Goal: Task Accomplishment & Management: Use online tool/utility

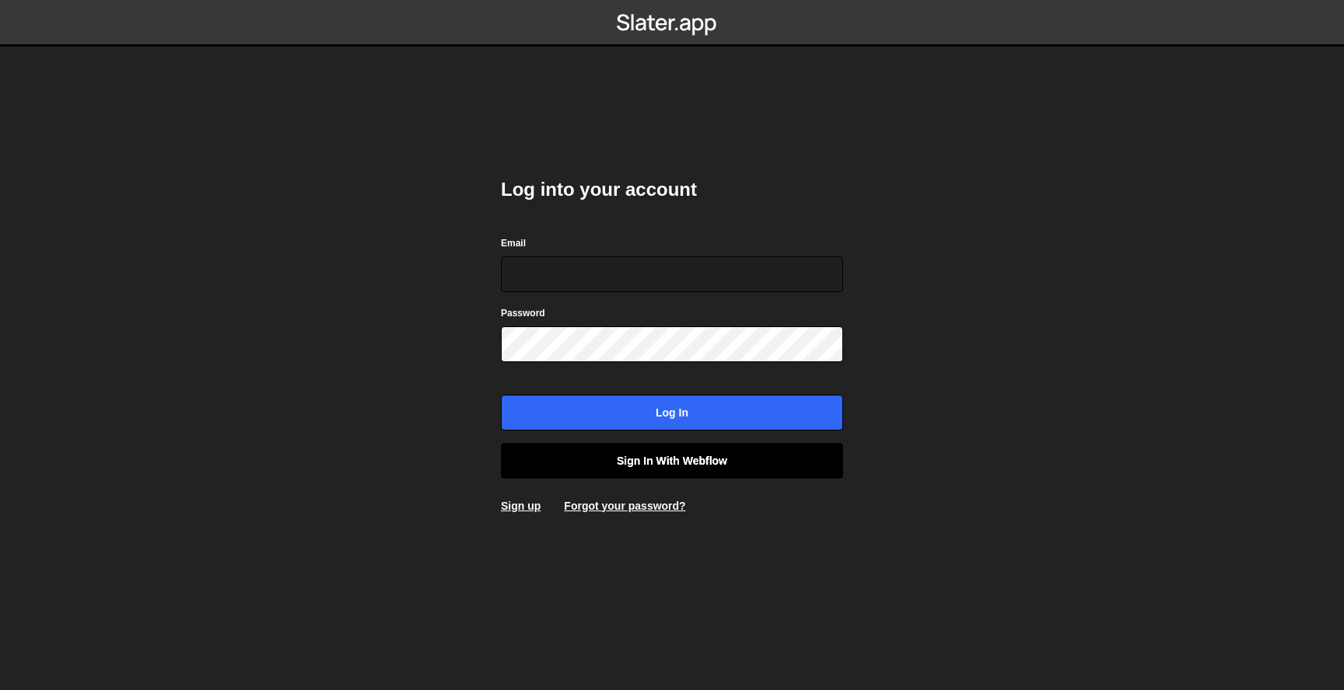
click at [653, 446] on link "Sign in with Webflow" at bounding box center [672, 461] width 342 height 36
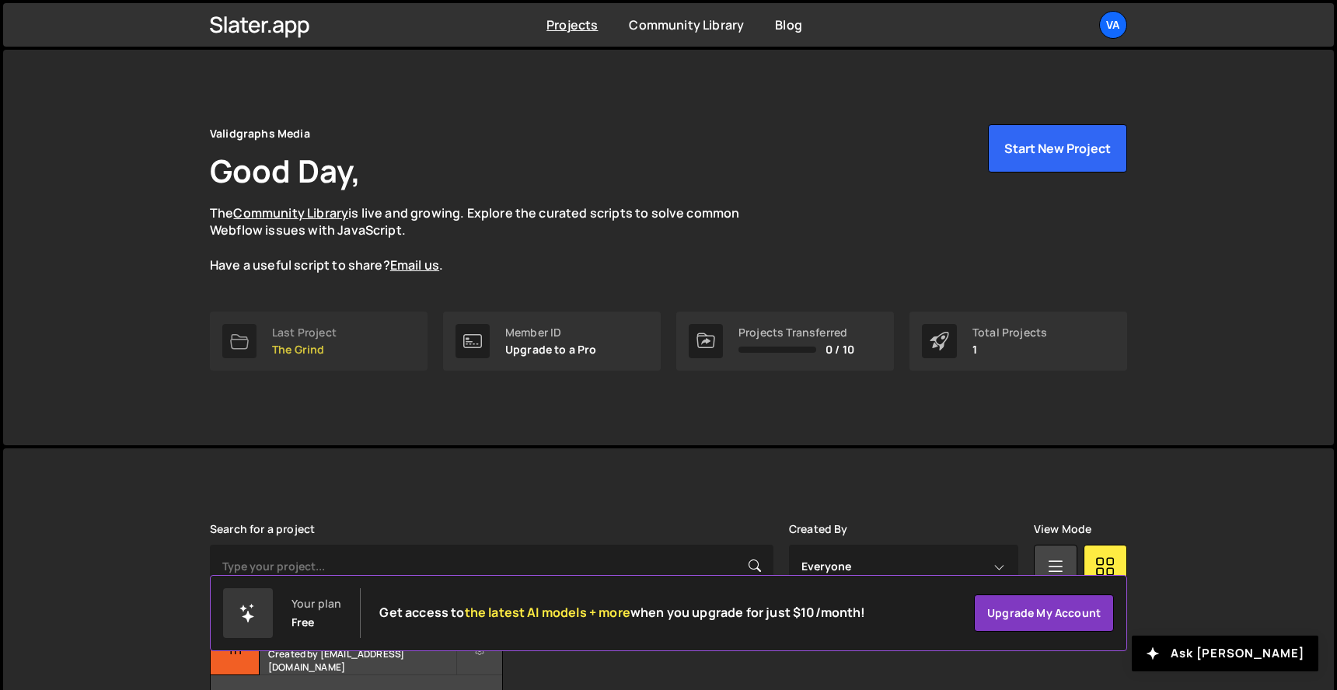
click at [303, 350] on p "The Grind" at bounding box center [304, 350] width 65 height 12
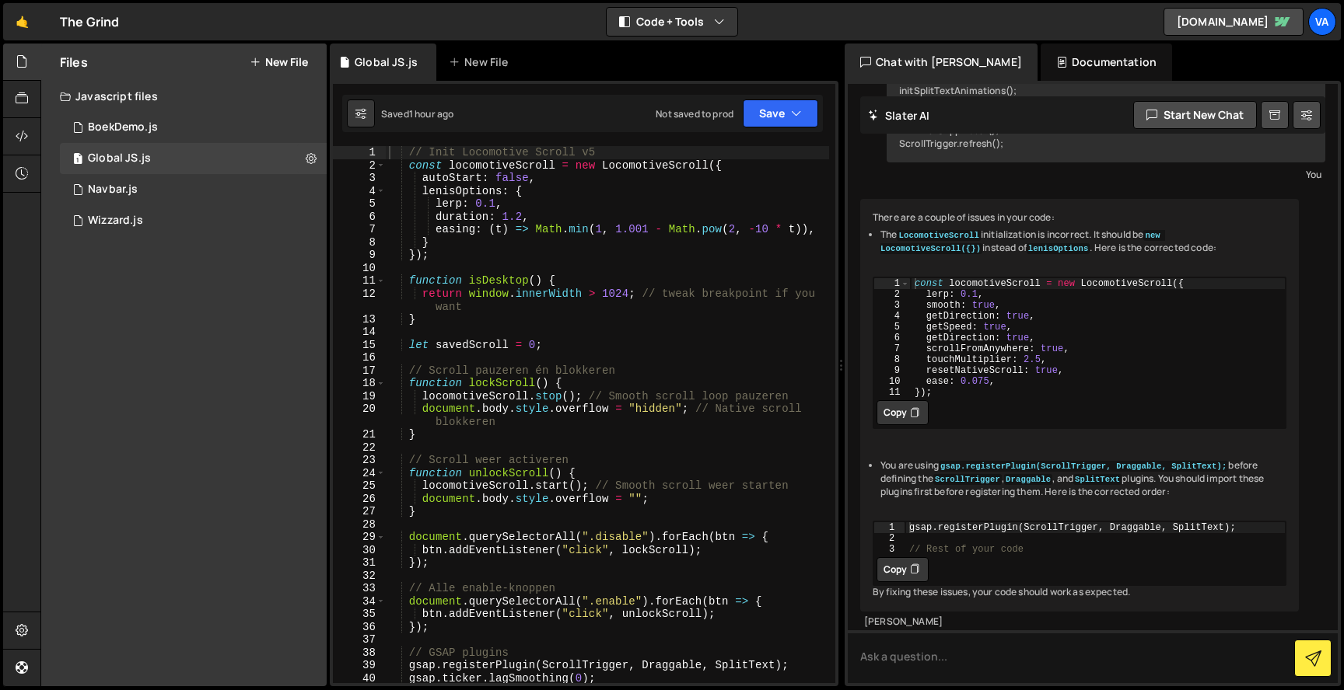
scroll to position [6451, 0]
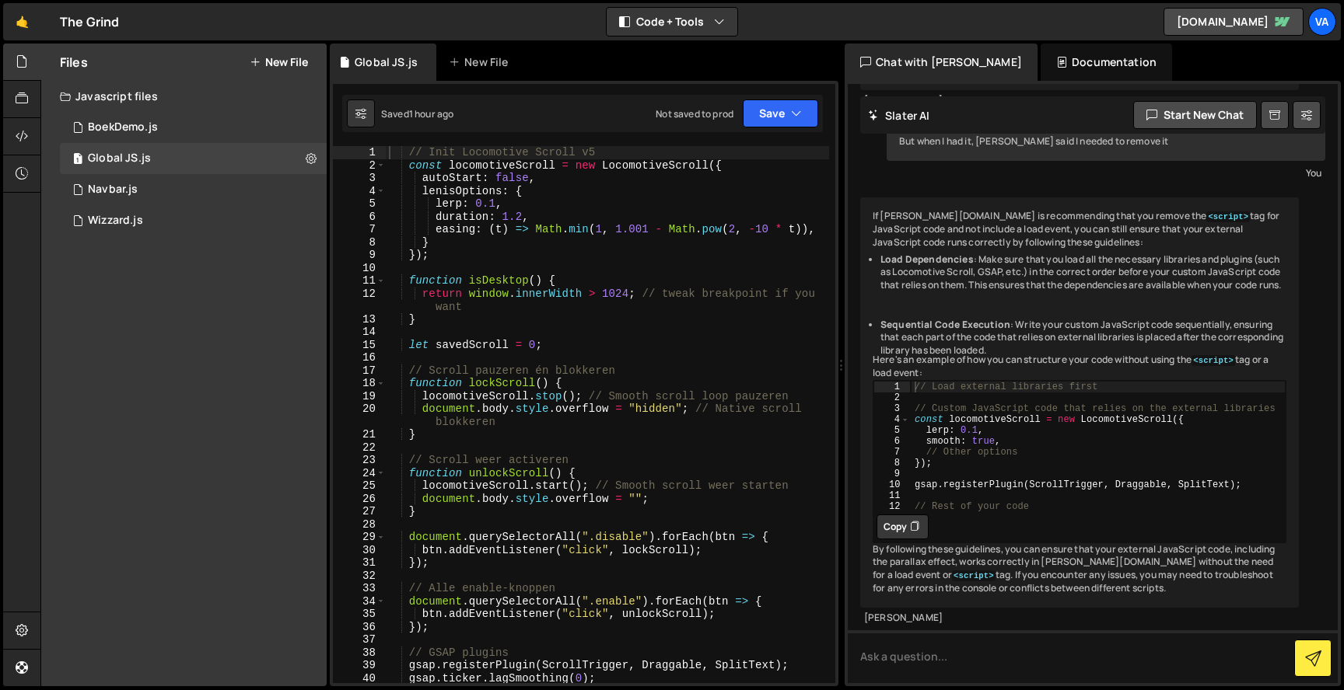
type textarea "// Scroll pauzeren én blokkeren"
click at [467, 367] on div "// Init Locomotive Scroll v5 const locomotiveScroll = new LocomotiveScroll ({ a…" at bounding box center [607, 427] width 443 height 563
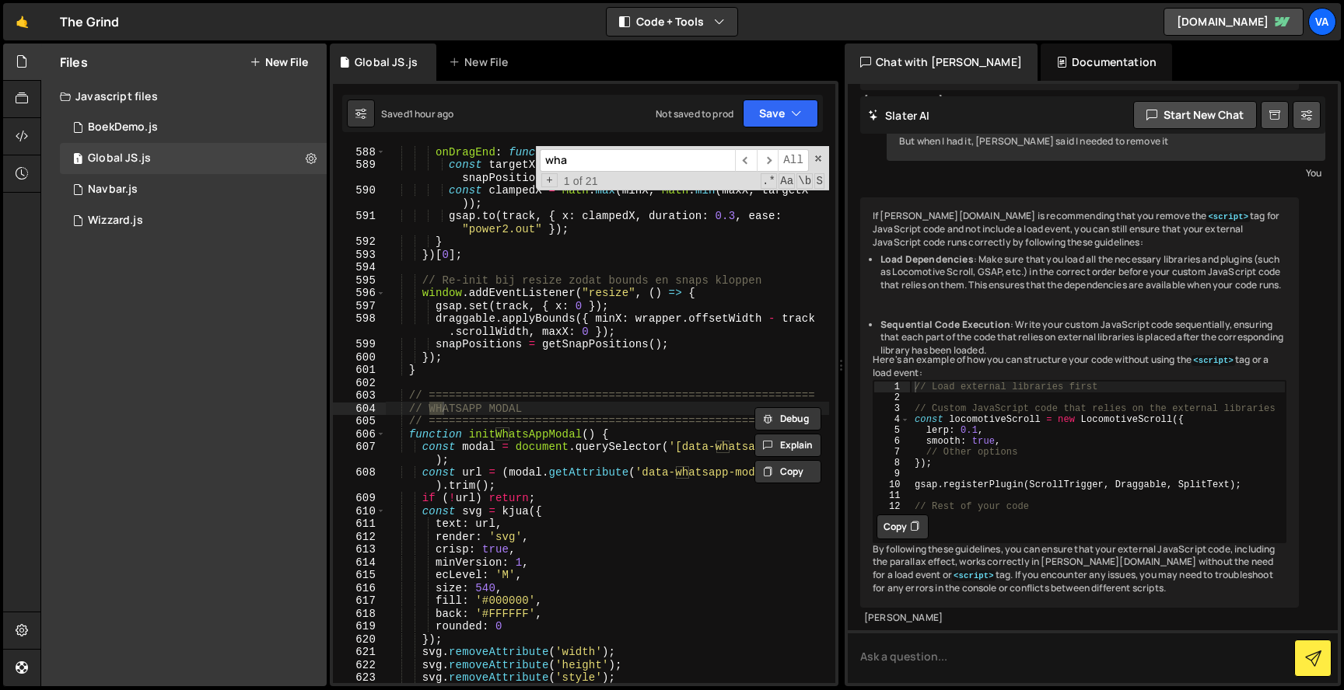
scroll to position [8378, 0]
type input "whatsa"
click at [452, 541] on div "onDragEnd : function ( ) { const targetX = findClosestSnapPosition ( this . x ,…" at bounding box center [607, 433] width 443 height 576
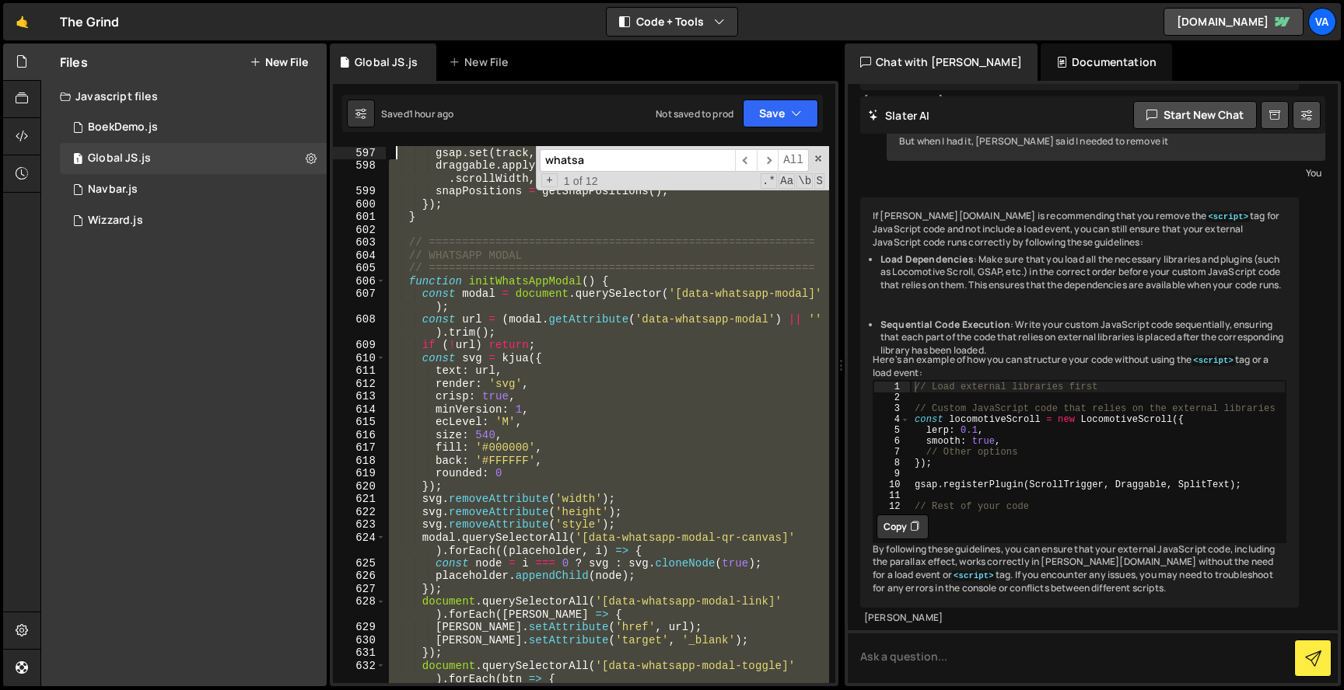
scroll to position [8442, 0]
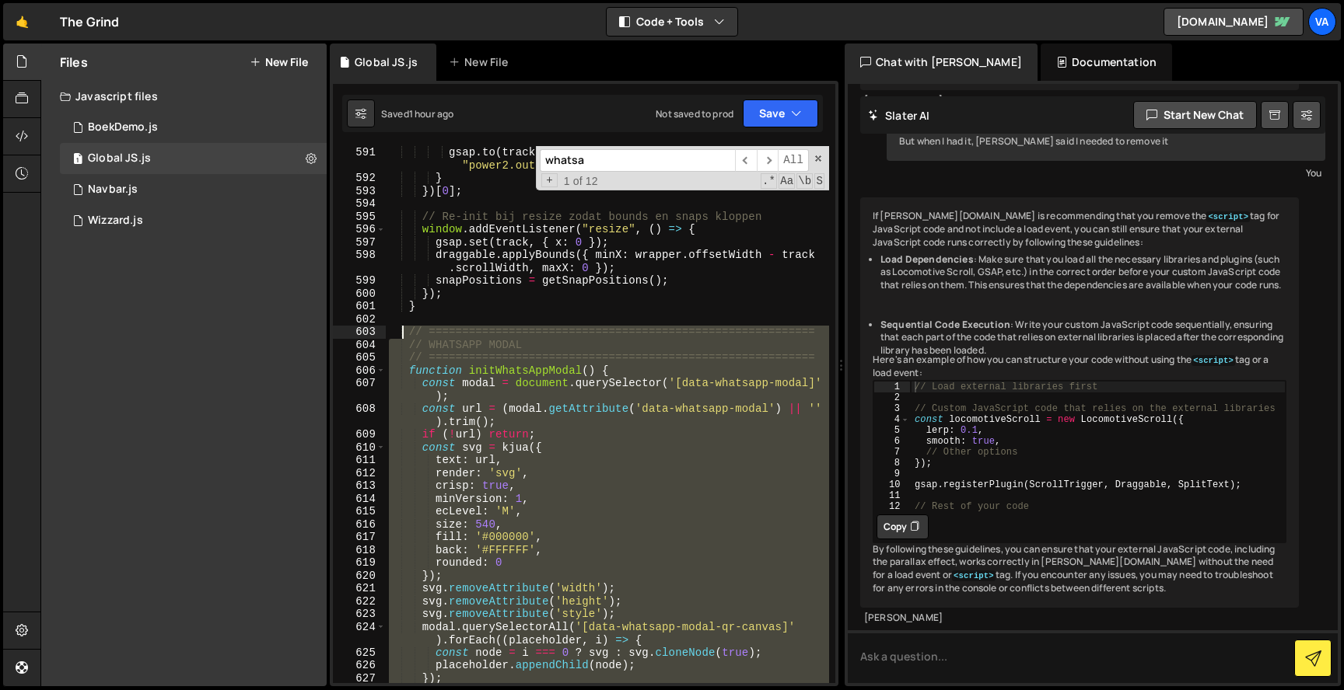
drag, startPoint x: 444, startPoint y: 462, endPoint x: 400, endPoint y: 334, distance: 135.7
click at [400, 334] on div "gsap . to ( track , { x : clampedX , duration : 0.3 , ease : "power2.out" }) ; …" at bounding box center [607, 440] width 443 height 589
type textarea "// ========================================================== // WHATSAPP MODAL"
click at [475, 316] on div "gsap . to ( track , { x : clampedX , duration : 0.3 , ease : "power2.out" }) ; …" at bounding box center [607, 440] width 443 height 589
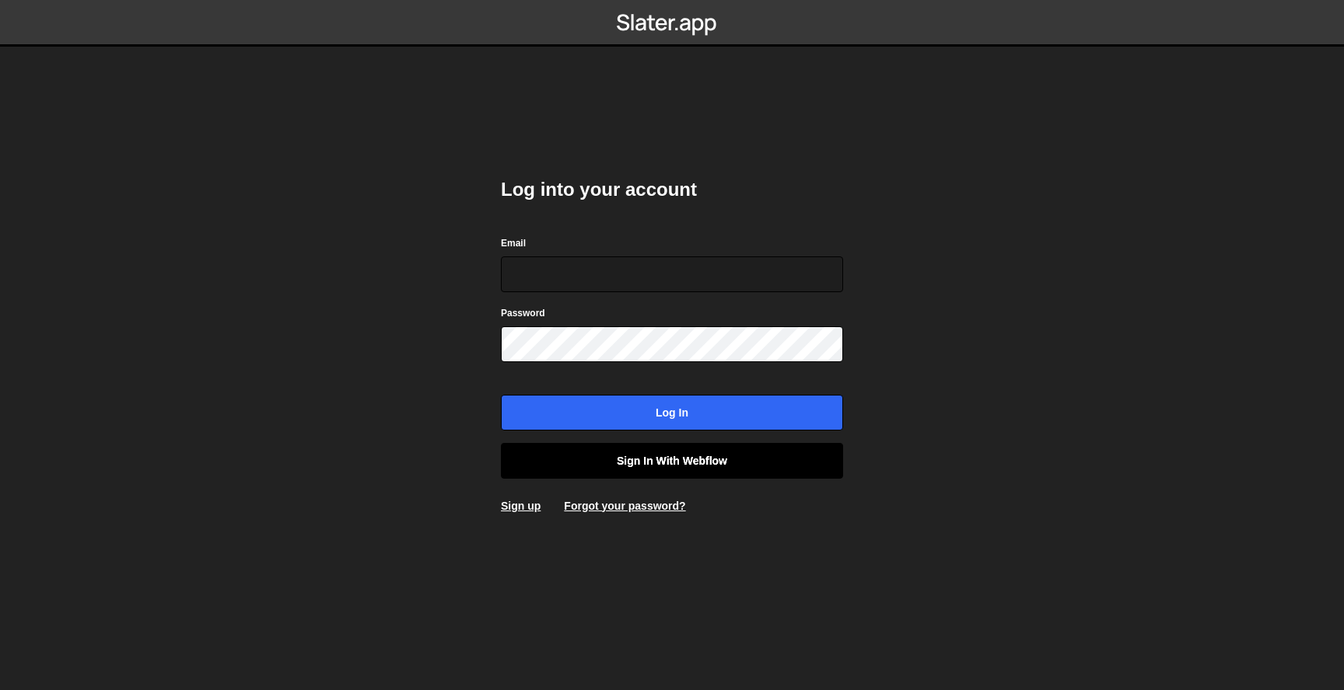
click at [671, 459] on link "Sign in with Webflow" at bounding box center [672, 461] width 342 height 36
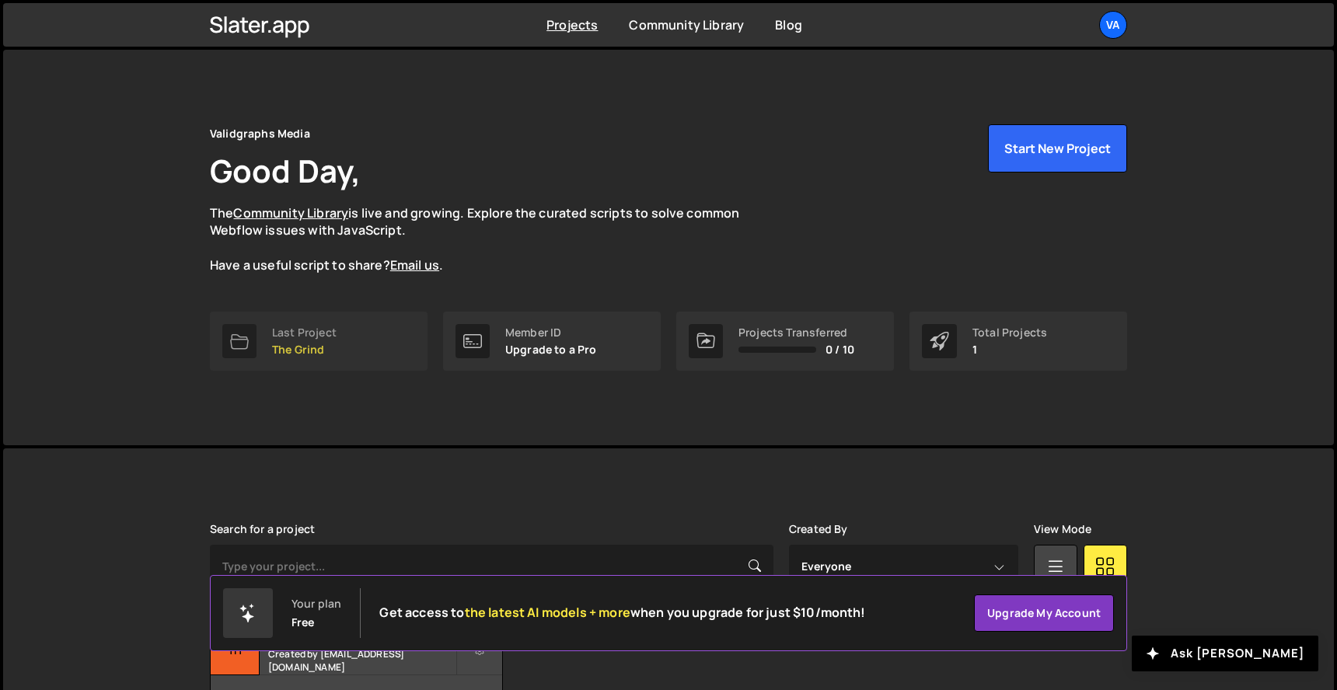
click at [345, 332] on link "Last Project The Grind" at bounding box center [319, 341] width 218 height 59
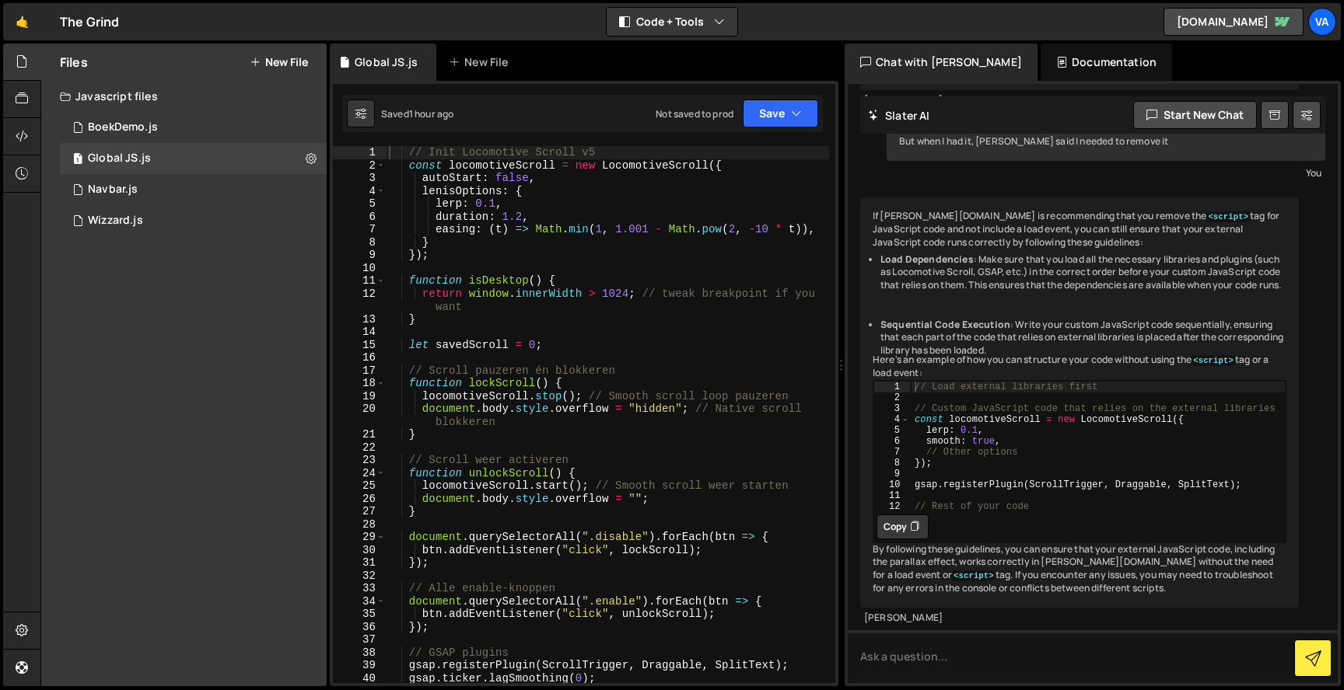
scroll to position [6451, 0]
type textarea "function isDesktop() {"
click at [498, 286] on div "// Init Locomotive Scroll v5 const locomotiveScroll = new LocomotiveScroll ({ a…" at bounding box center [607, 427] width 443 height 563
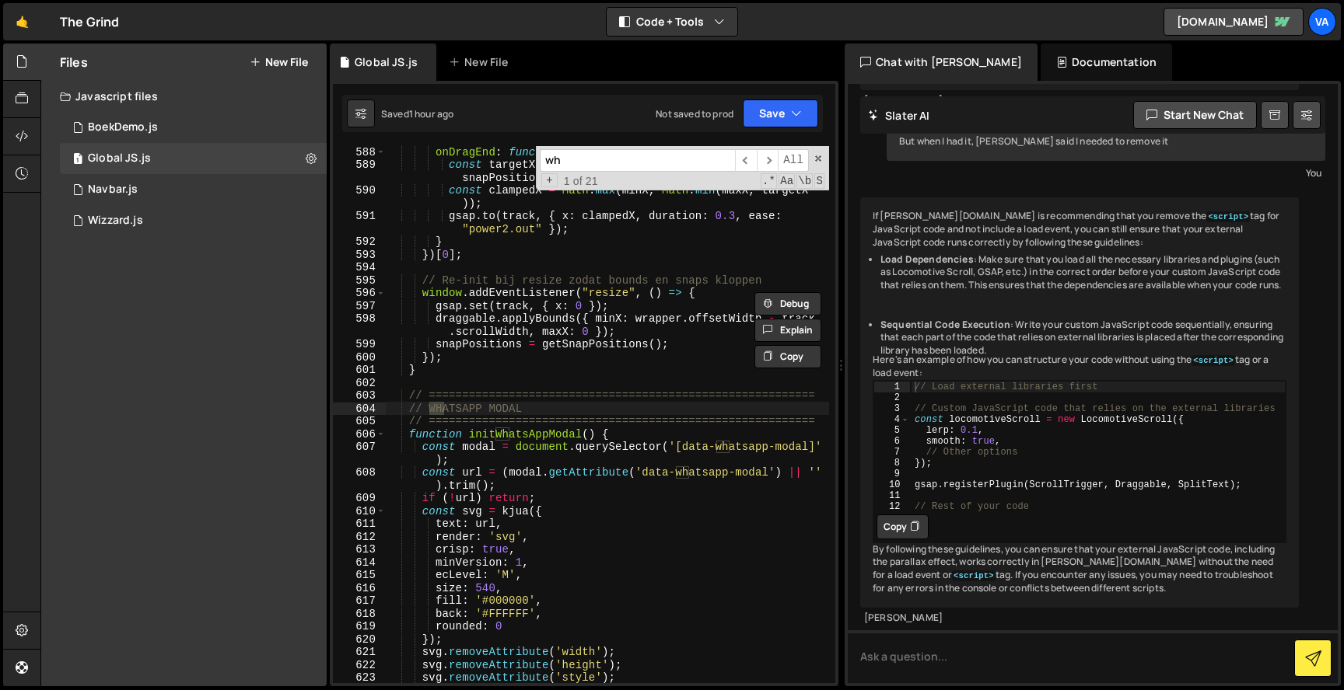
scroll to position [8378, 0]
type input "whats"
click at [414, 540] on div "onDragEnd : function ( ) { const targetX = findClosestSnapPosition ( this . x ,…" at bounding box center [607, 433] width 443 height 576
click at [406, 435] on div "onDragEnd : function ( ) { const targetX = findClosestSnapPosition ( this . x ,…" at bounding box center [607, 433] width 443 height 576
type textarea "/* function initWhatsAppModal() {"
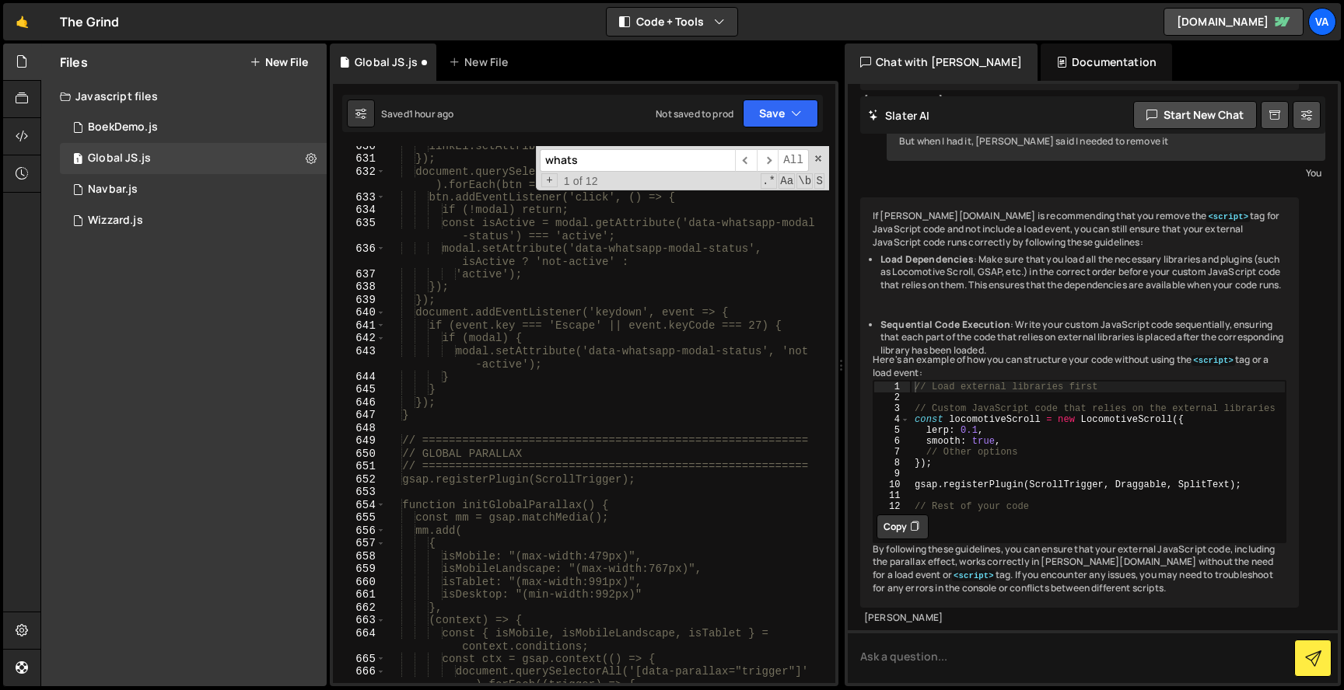
scroll to position [9063, 0]
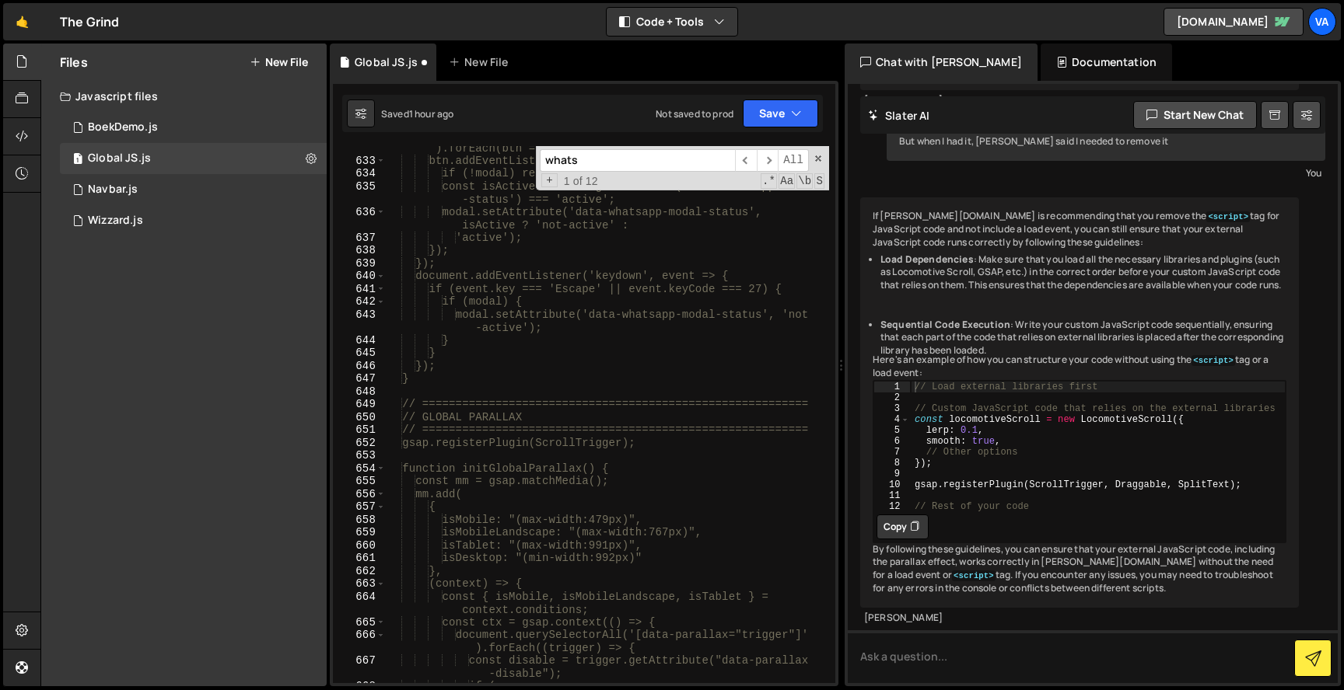
click at [482, 387] on div "document.querySelectorAll('[data-whatsapp-modal-toggle]' ).forEach(btn => { btn…" at bounding box center [607, 416] width 443 height 576
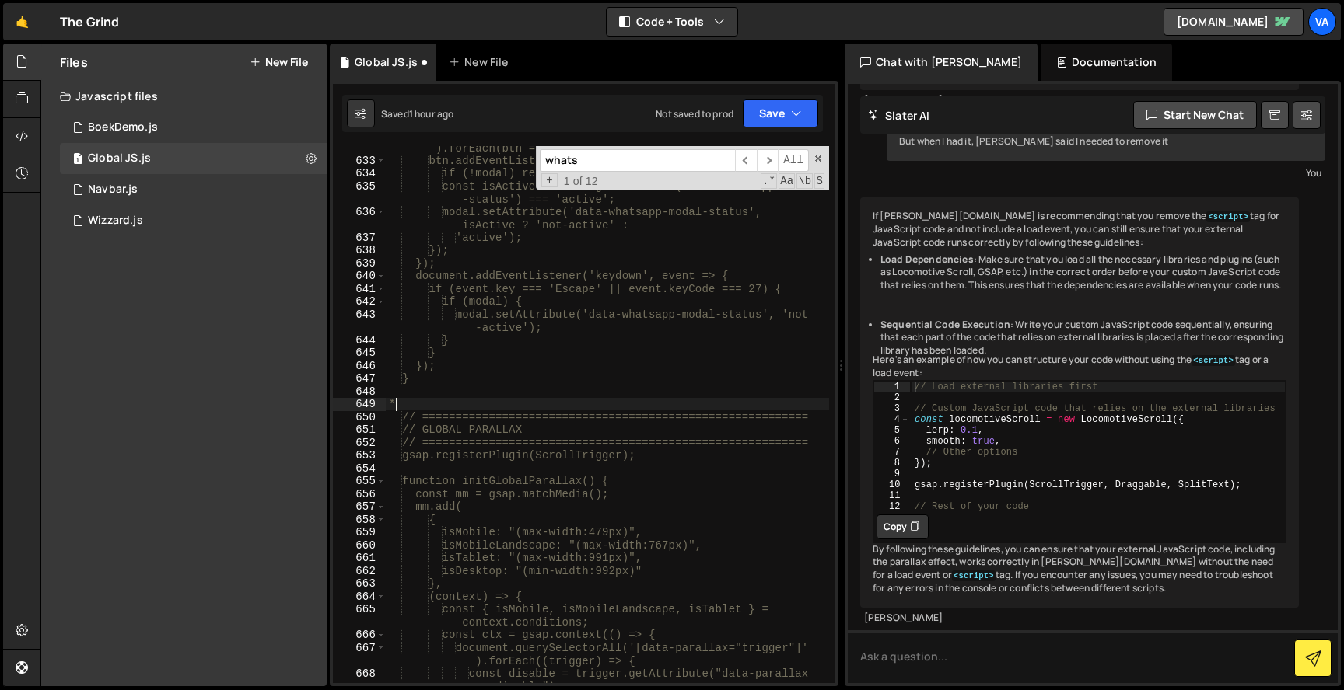
type textarea "*/"
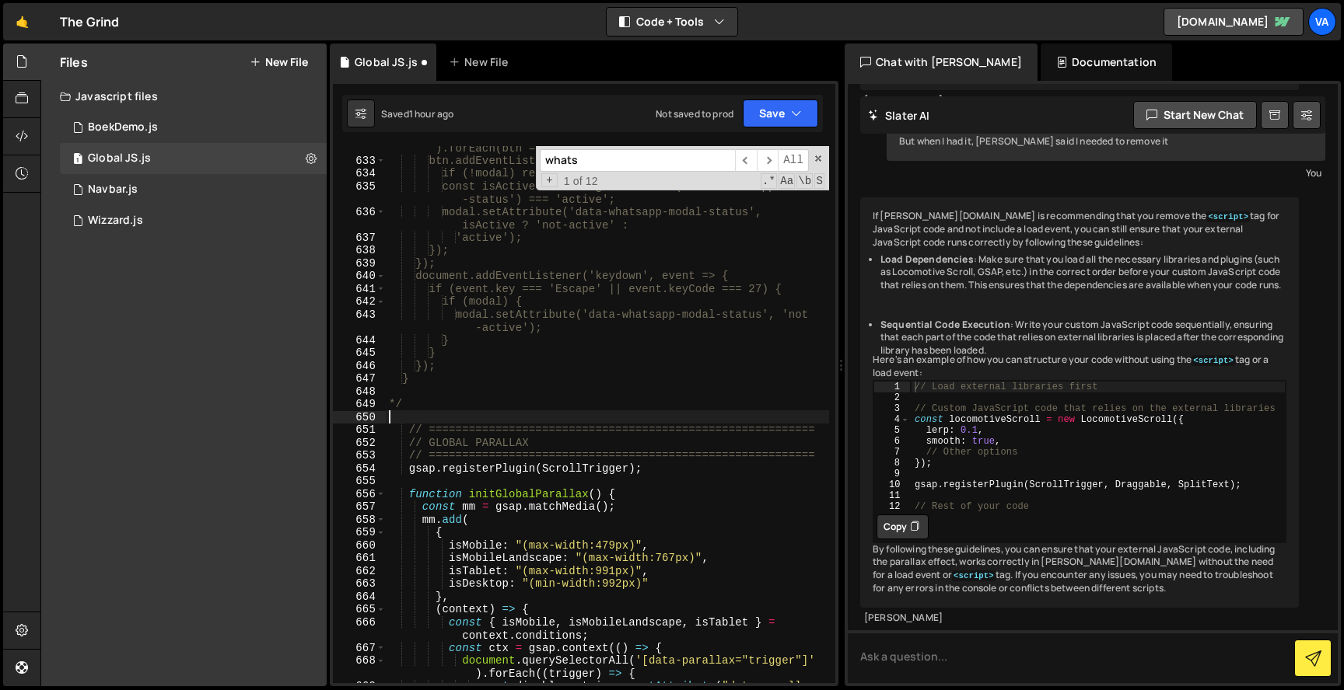
paste textarea
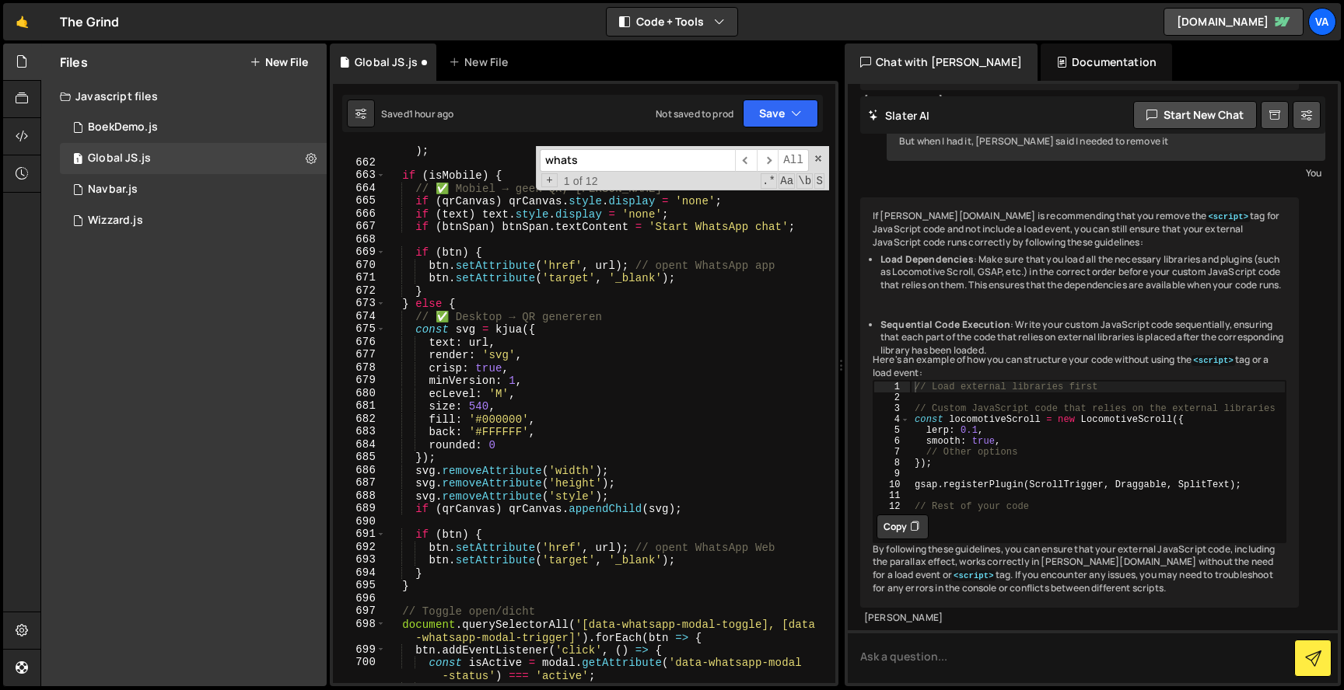
scroll to position [9517, 0]
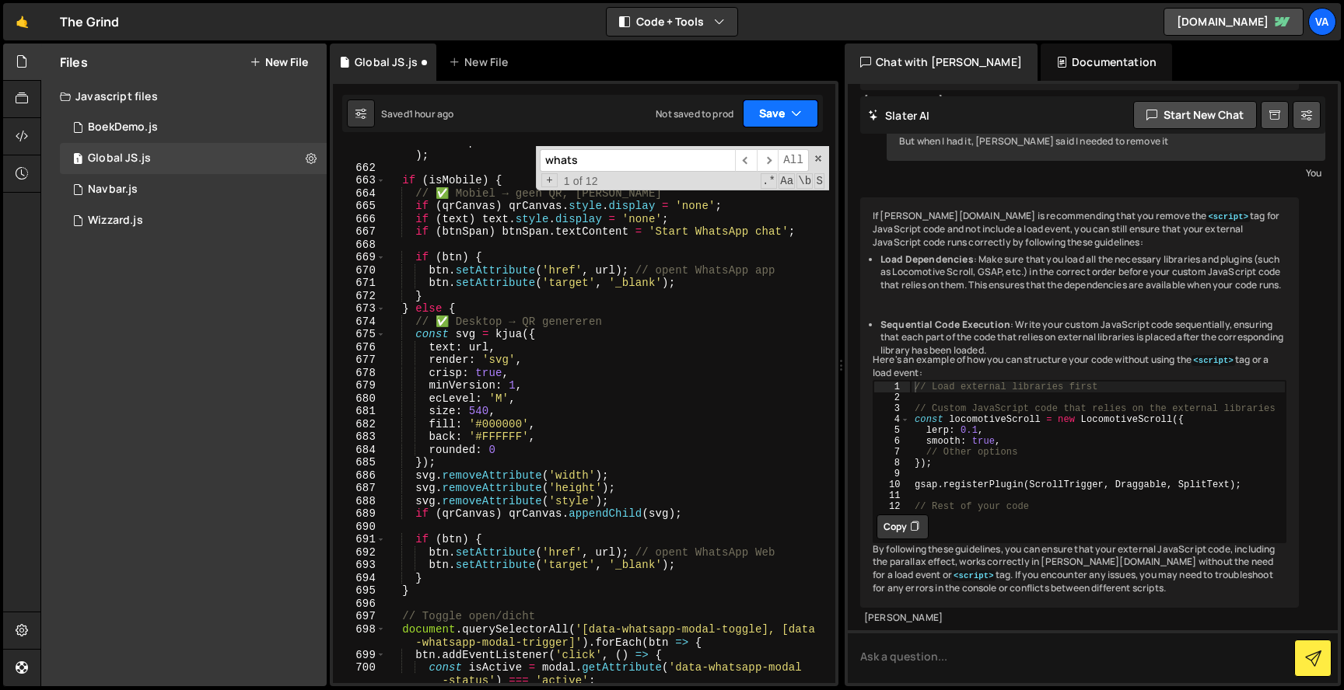
click at [759, 104] on button "Save" at bounding box center [780, 114] width 75 height 28
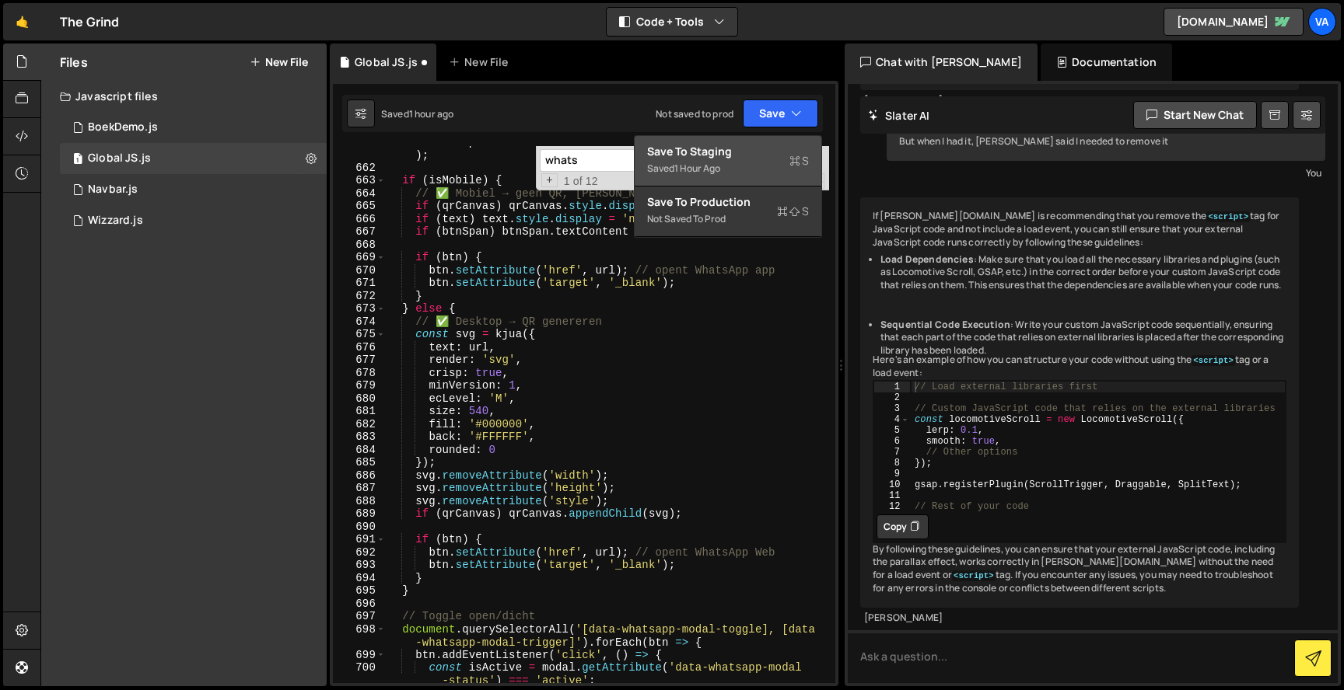
click at [738, 152] on div "Save to Staging S" at bounding box center [728, 152] width 162 height 16
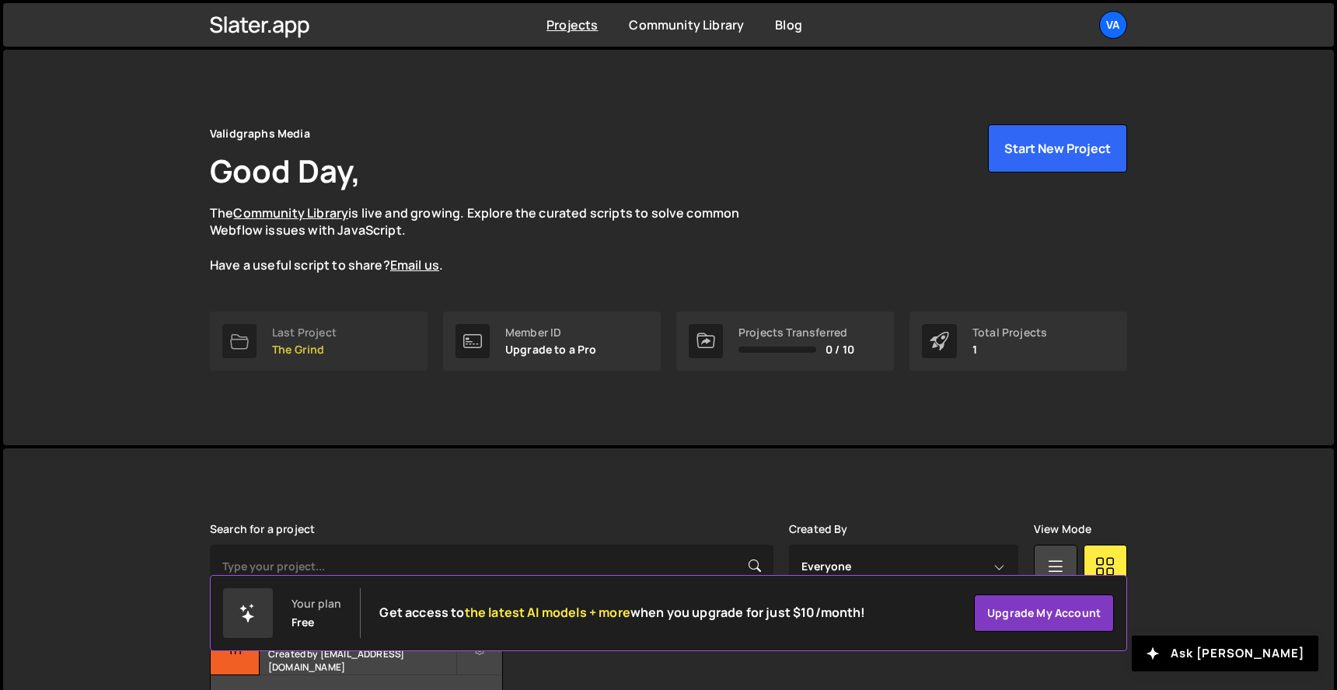
click at [359, 363] on link "Last Project The Grind" at bounding box center [319, 341] width 218 height 59
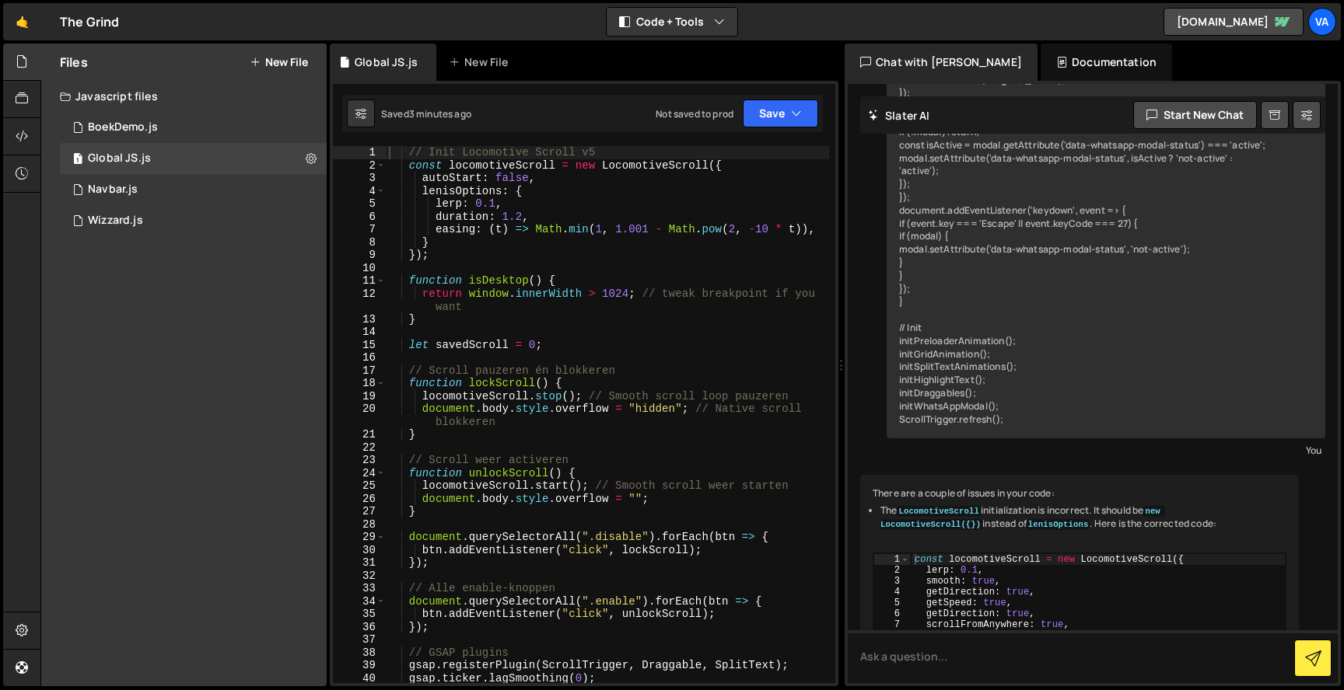
scroll to position [6451, 0]
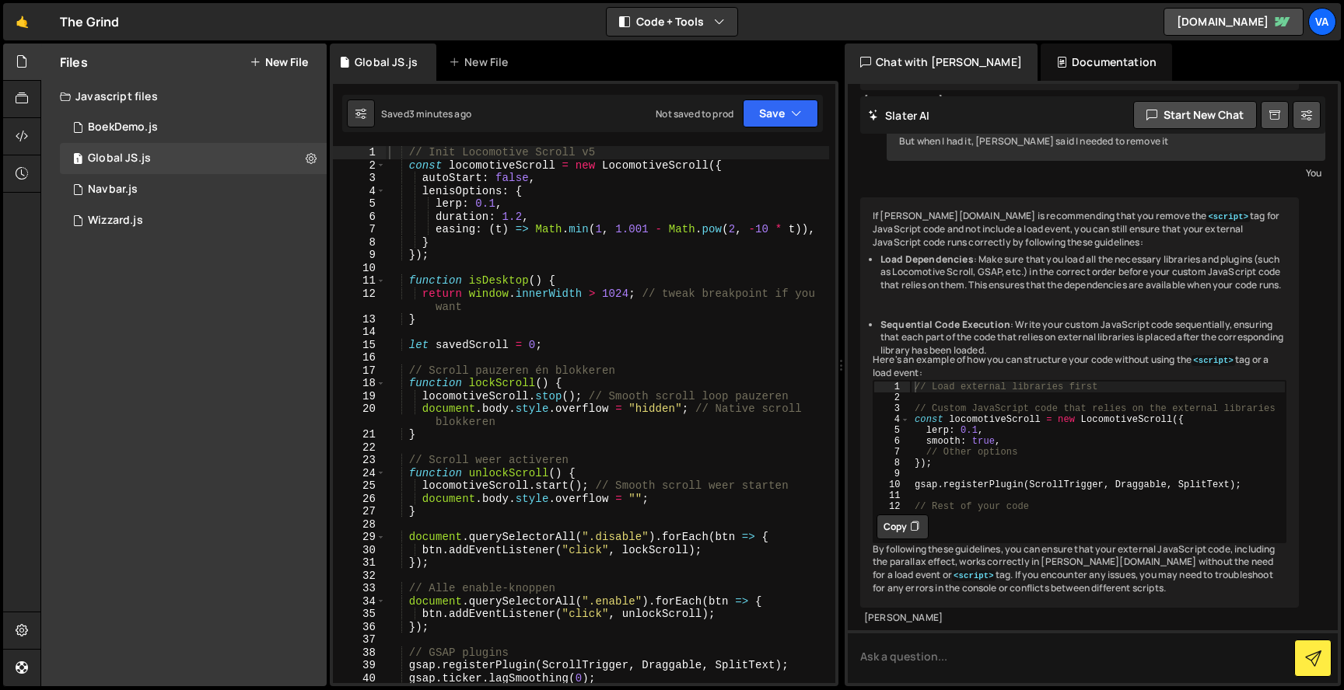
type textarea "locomotiveScroll.stop(); // Smooth scroll loop pauzeren"
click at [490, 400] on div "// Init Locomotive Scroll v5 const locomotiveScroll = new LocomotiveScroll ({ a…" at bounding box center [607, 427] width 443 height 563
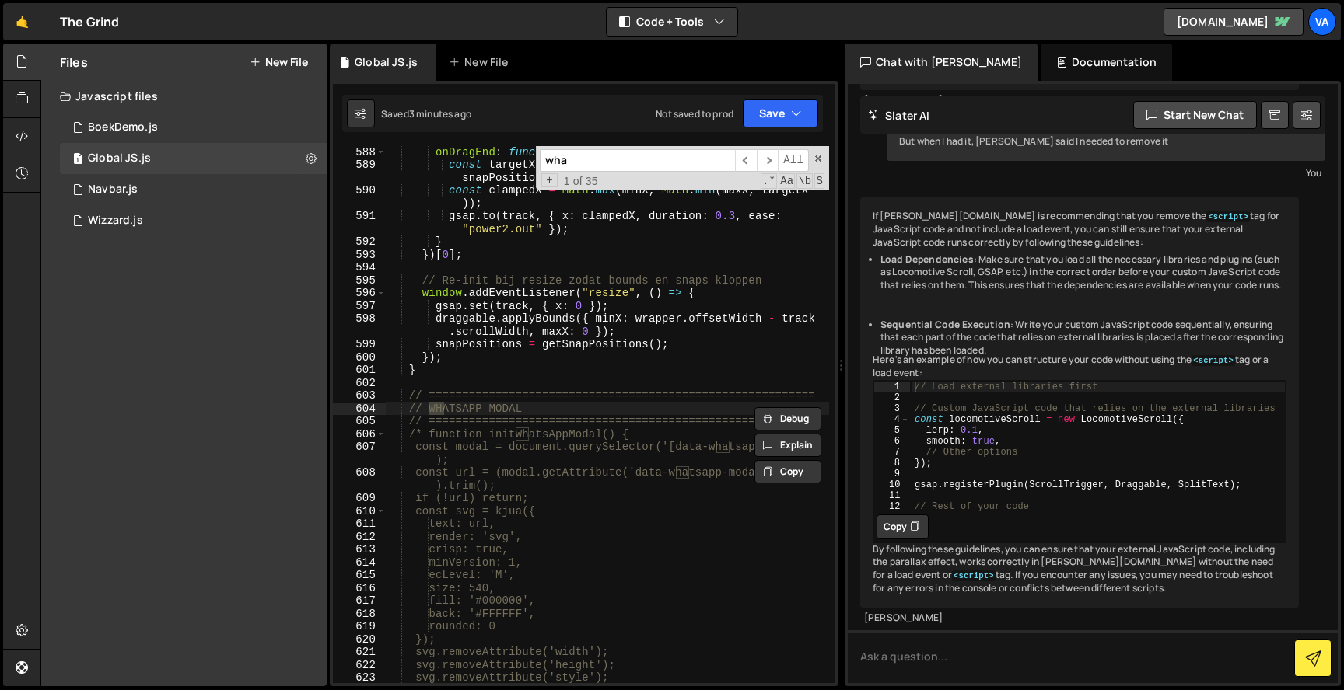
scroll to position [8378, 0]
type input "wha"
click at [484, 397] on div "onDragEnd : function ( ) { const targetX = findClosestSnapPosition ( this . x ,…" at bounding box center [607, 433] width 443 height 576
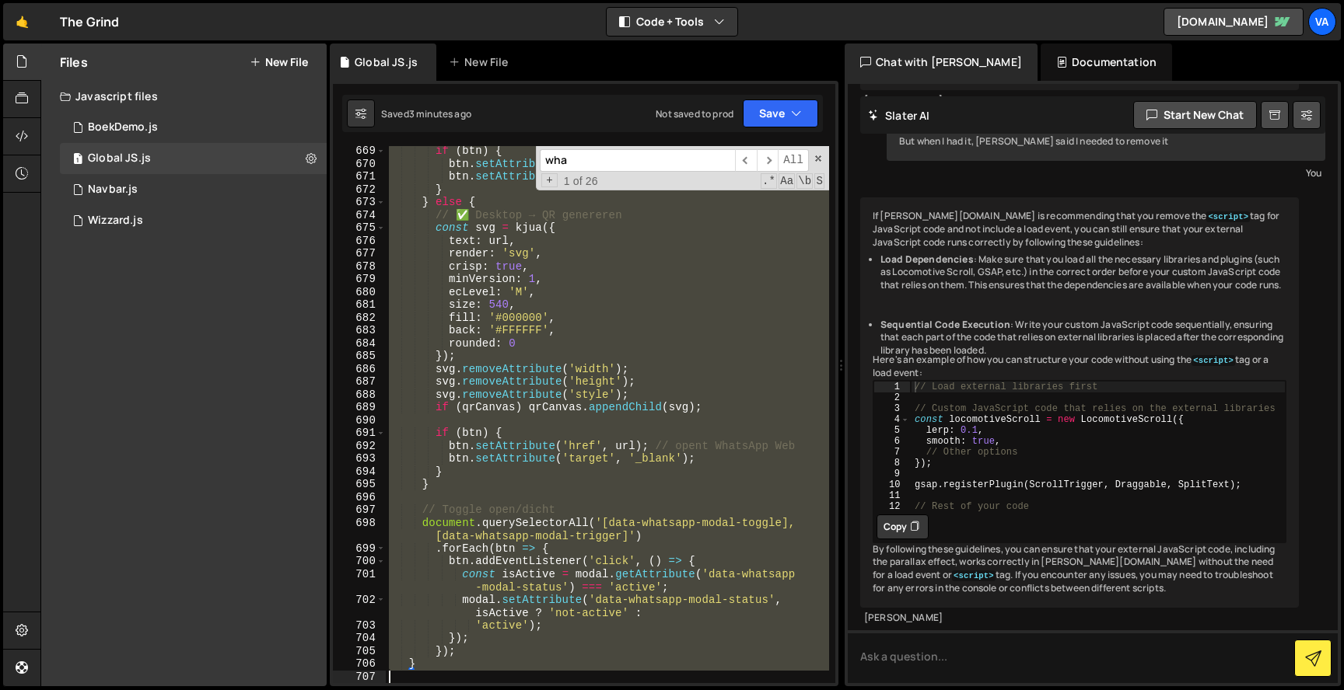
scroll to position [9713, 0]
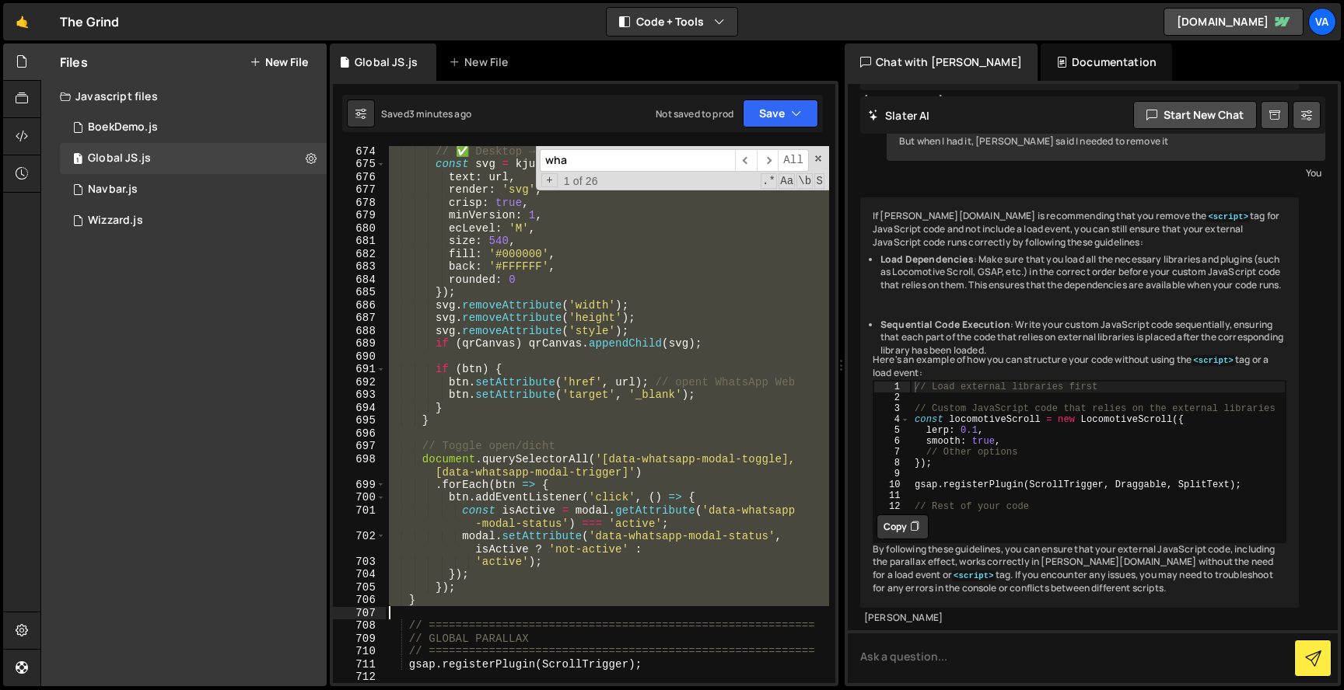
drag, startPoint x: 408, startPoint y: 428, endPoint x: 460, endPoint y: 610, distance: 189.0
click at [460, 610] on div "// ✅ Desktop → QR genereren const svg = kjua ({ text : url , render : 'svg' , c…" at bounding box center [607, 426] width 443 height 563
type textarea "}"
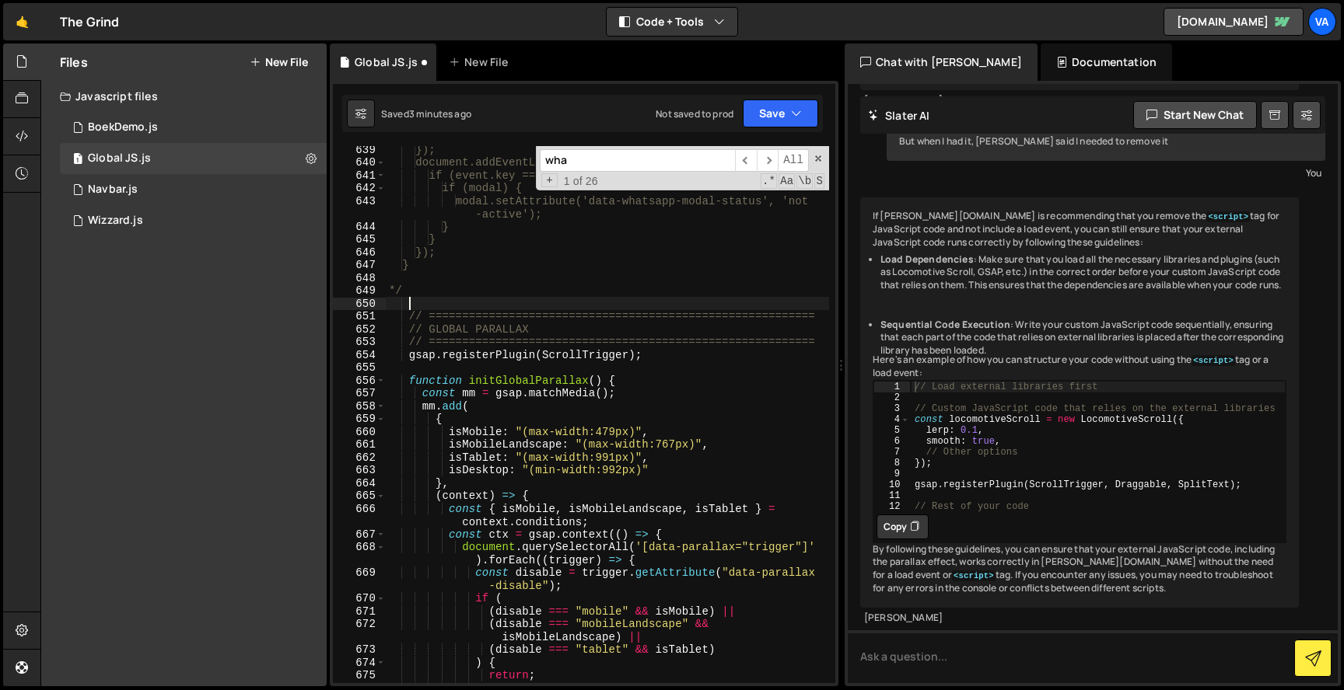
scroll to position [0, 0]
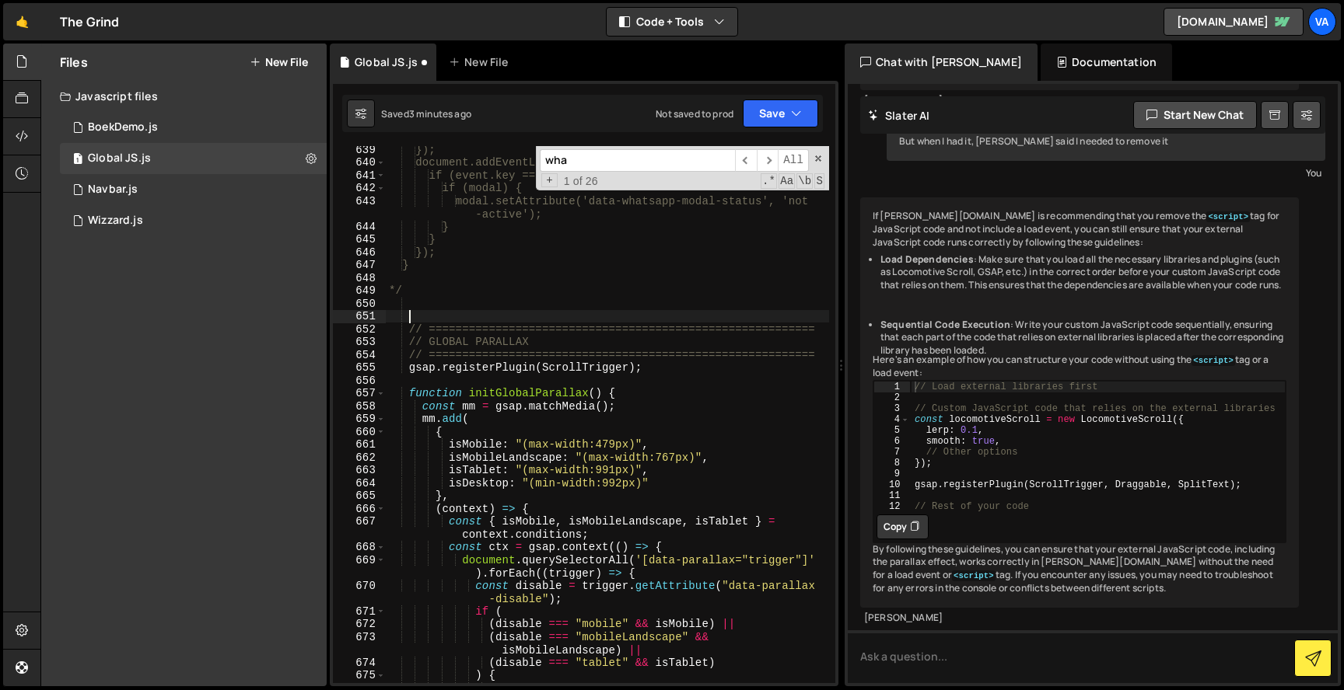
type textarea "// =========================================================="
paste textarea
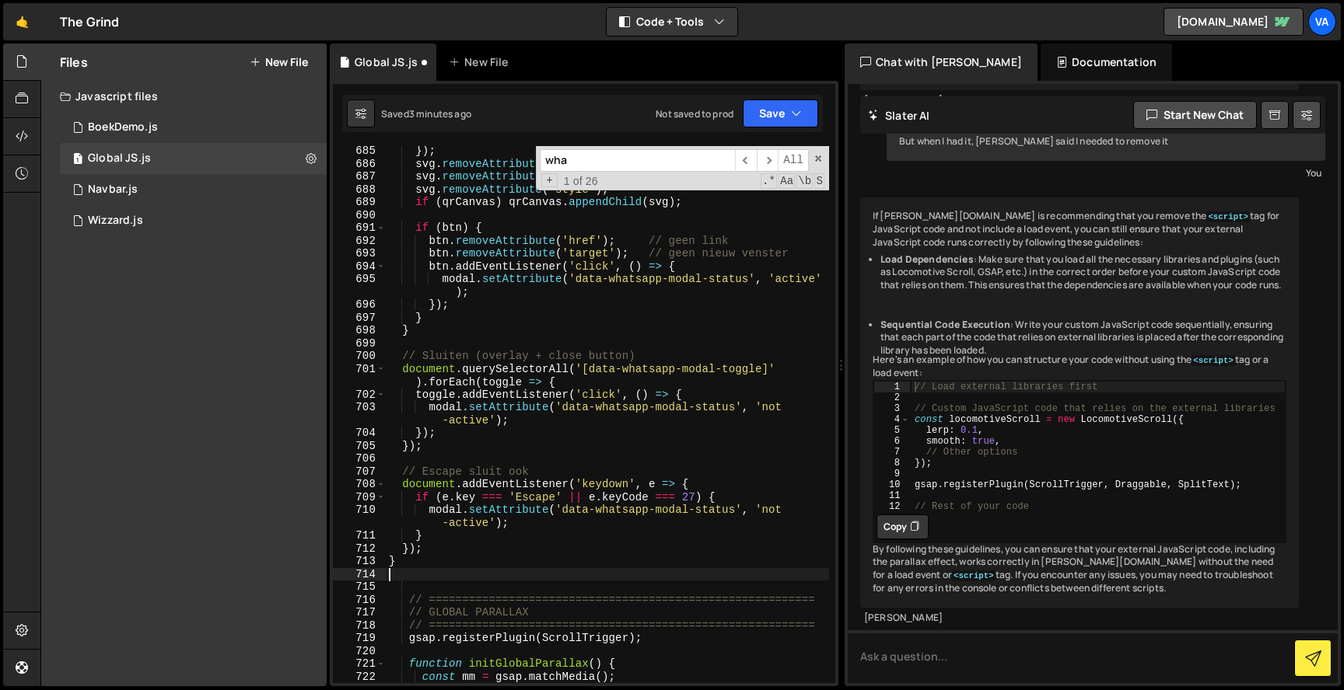
scroll to position [9827, 0]
